Goal: Check status: Check status

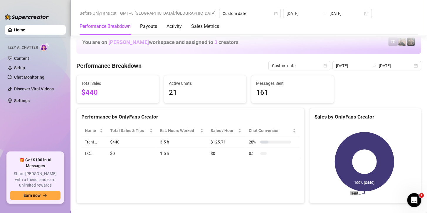
scroll to position [717, 0]
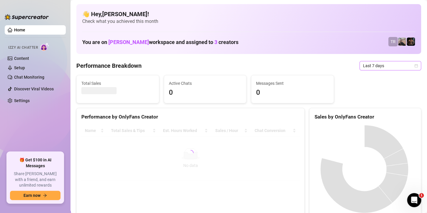
click at [369, 65] on span "Last 7 days" at bounding box center [390, 65] width 55 height 9
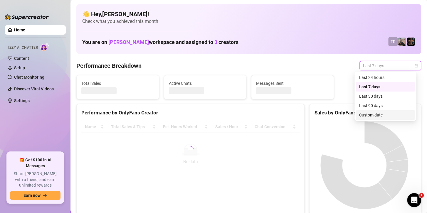
click at [364, 116] on div "Custom date" at bounding box center [385, 115] width 52 height 6
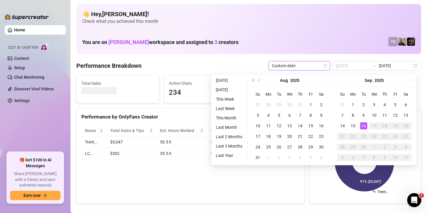
type input "[DATE]"
click at [363, 124] on div "16" at bounding box center [363, 126] width 7 height 7
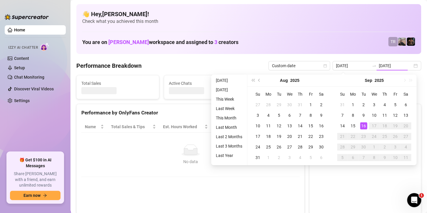
type input "[DATE]"
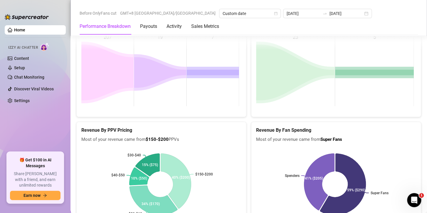
scroll to position [962, 0]
